Goal: Transaction & Acquisition: Obtain resource

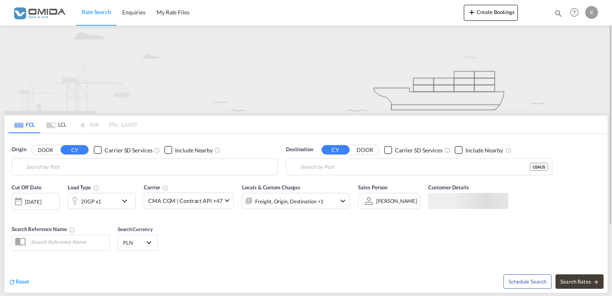
click at [131, 166] on input "Search by Port" at bounding box center [150, 167] width 248 height 12
type input "Gdansk, PLGDN"
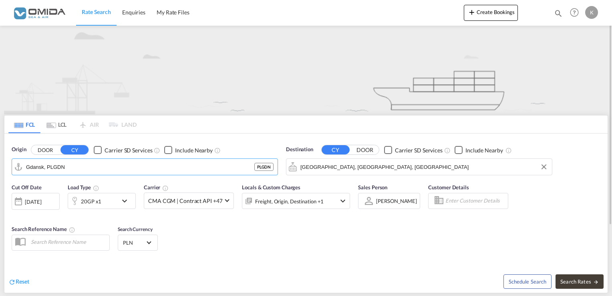
click at [354, 170] on input "[GEOGRAPHIC_DATA], [GEOGRAPHIC_DATA], [GEOGRAPHIC_DATA]" at bounding box center [424, 167] width 248 height 12
click at [354, 169] on input "[GEOGRAPHIC_DATA], [GEOGRAPHIC_DATA], [GEOGRAPHIC_DATA]" at bounding box center [424, 167] width 248 height 12
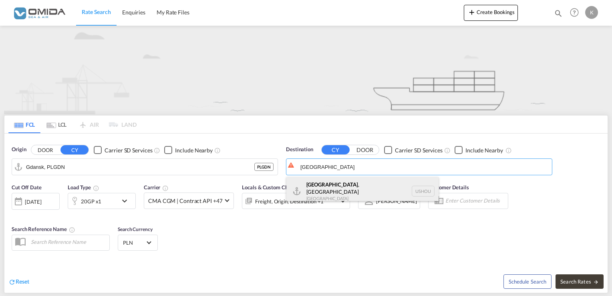
click at [353, 188] on div "[GEOGRAPHIC_DATA] , [GEOGRAPHIC_DATA] [GEOGRAPHIC_DATA] USHOU" at bounding box center [362, 191] width 152 height 29
type input "[GEOGRAPHIC_DATA], [GEOGRAPHIC_DATA], USHOU"
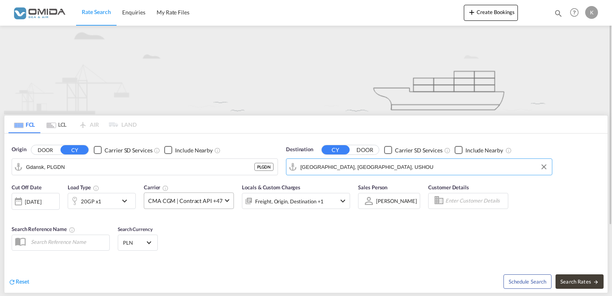
scroll to position [80, 0]
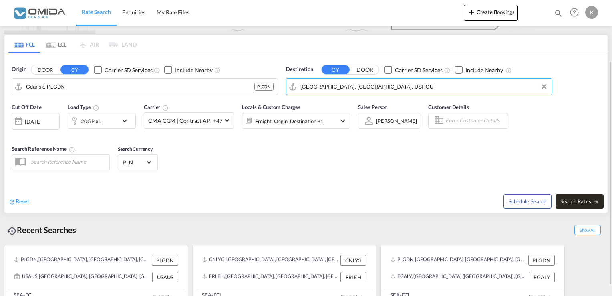
click at [576, 206] on button "Search Rates" at bounding box center [580, 201] width 48 height 14
type input "PLGDN to USHOU / [DATE]"
